Goal: Task Accomplishment & Management: Manage account settings

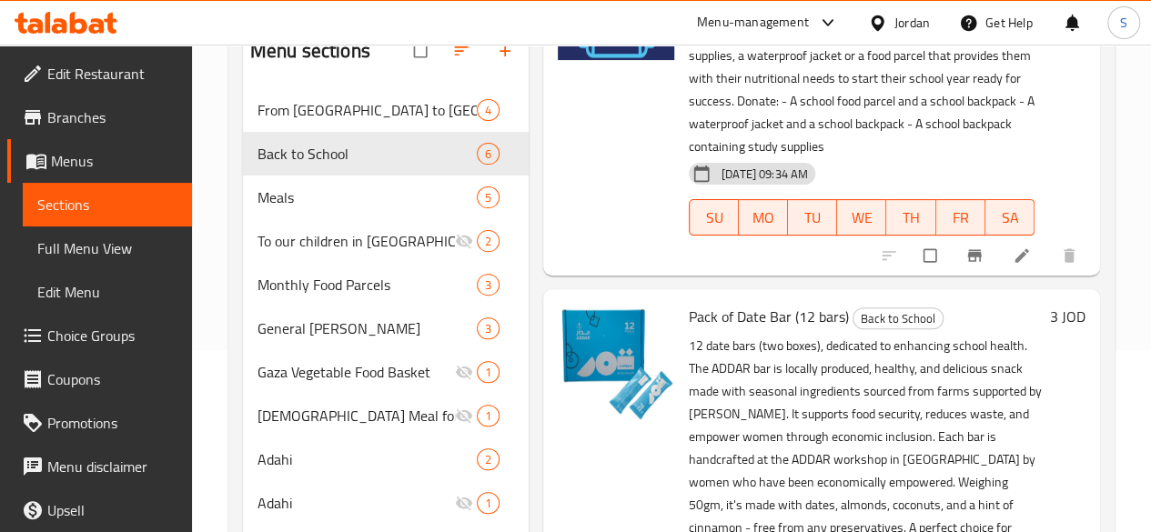
scroll to position [182, 0]
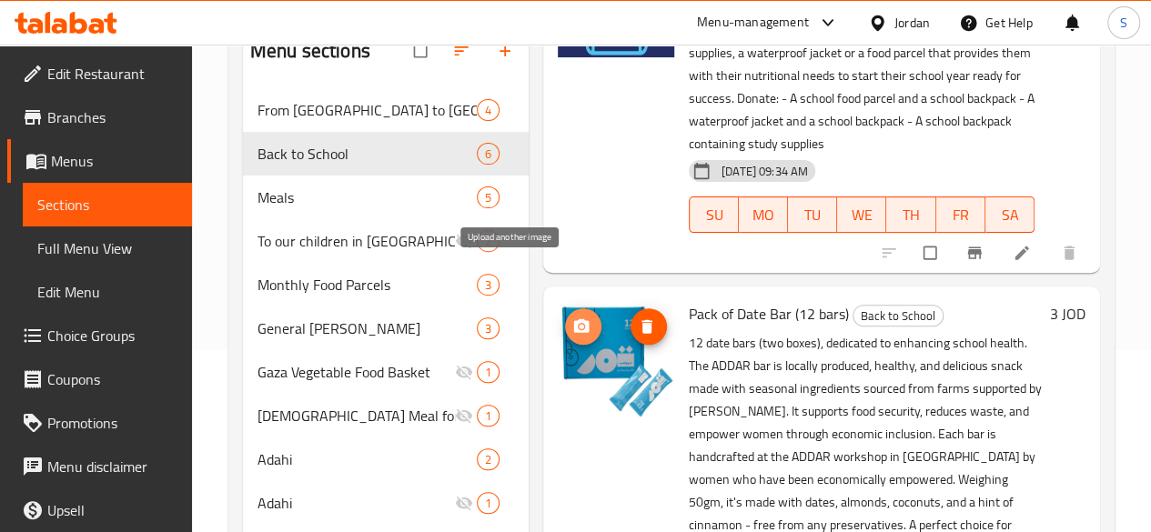
click at [572, 317] on icon "upload picture" at bounding box center [581, 326] width 18 height 18
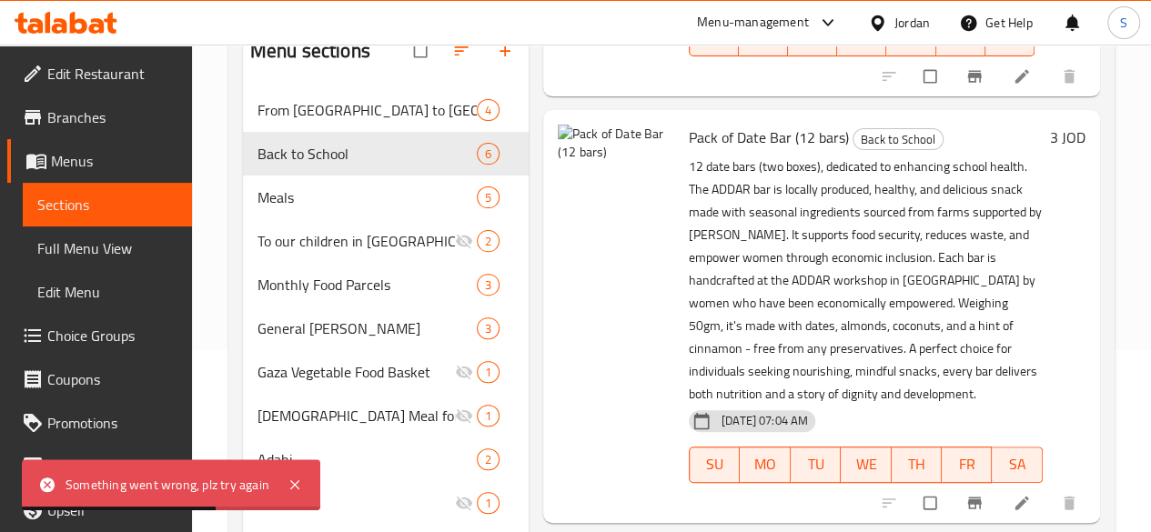
scroll to position [364, 0]
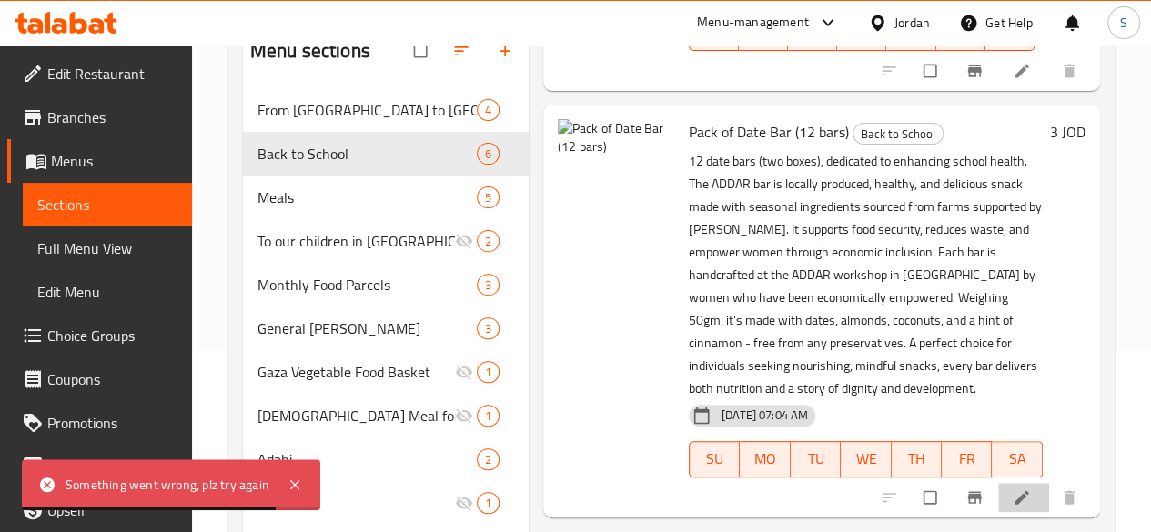
click at [1008, 483] on li at bounding box center [1023, 497] width 51 height 29
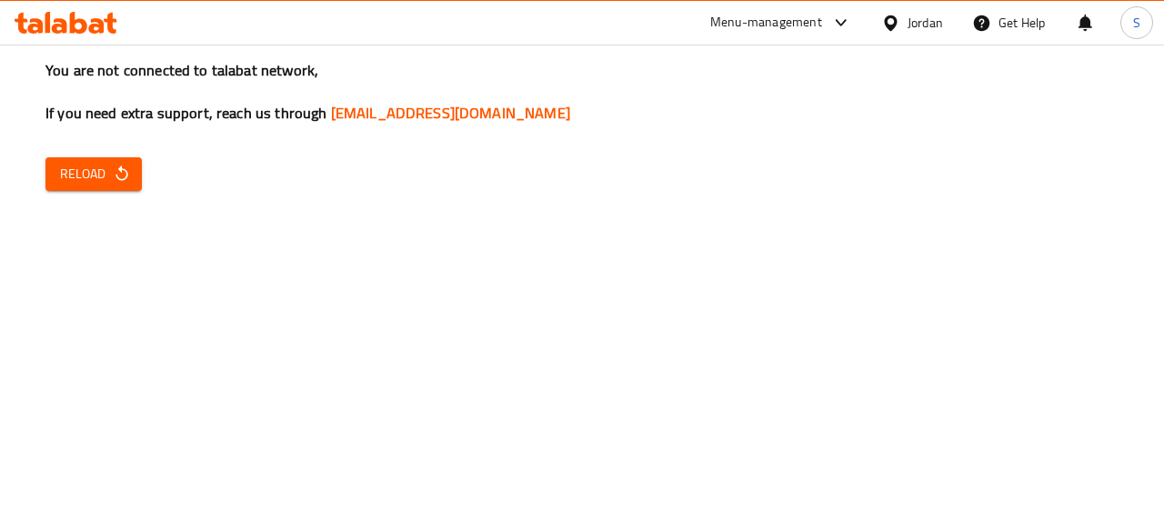
click at [103, 181] on span "Reload" at bounding box center [93, 174] width 67 height 23
